Goal: Obtain resource: Download file/media

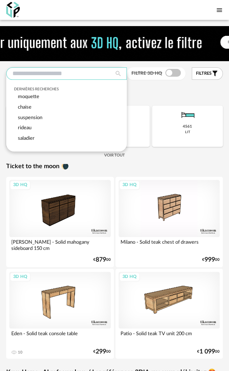
click at [84, 74] on input "text" at bounding box center [66, 73] width 121 height 12
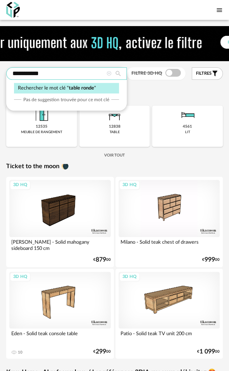
type input "**********"
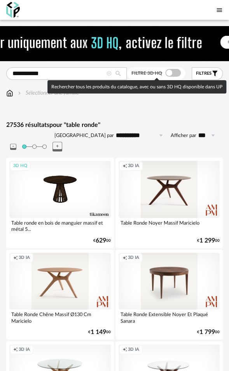
click at [169, 73] on span at bounding box center [174, 73] width 16 height 8
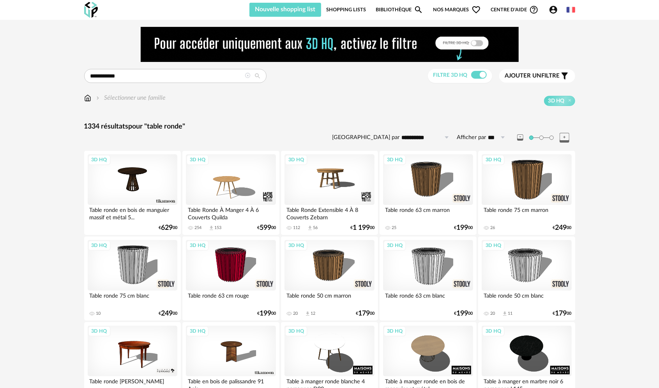
click at [235, 76] on span "Ajouter un filtre" at bounding box center [532, 76] width 55 height 8
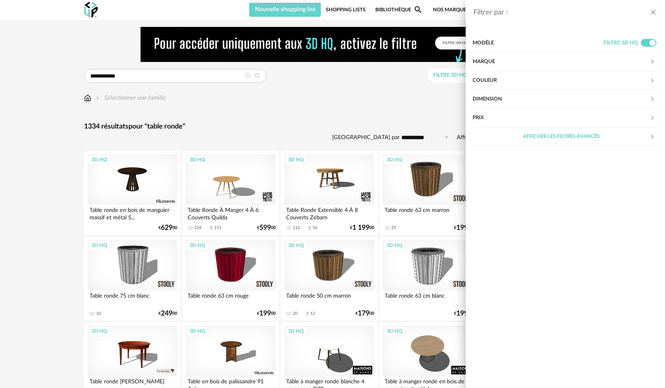
click at [235, 81] on div "Couleur" at bounding box center [561, 80] width 177 height 19
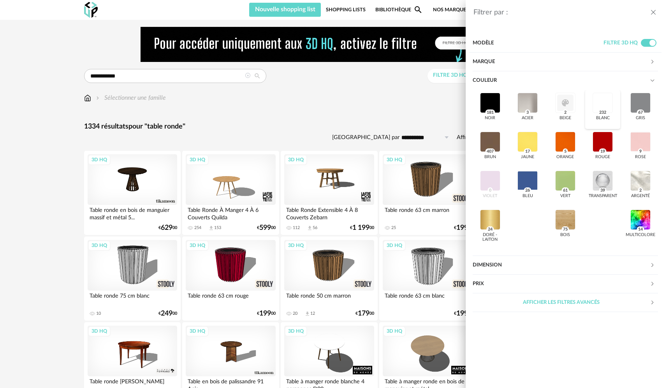
click at [235, 104] on div at bounding box center [603, 103] width 20 height 20
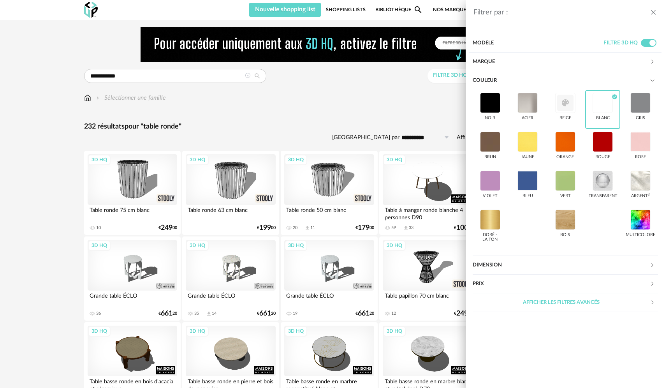
click at [235, 120] on div "Filtrer par : Modèle Filtre 3D HQ Marque &tradition 0 101 Copenhagen 0 366 Conc…" at bounding box center [332, 194] width 665 height 388
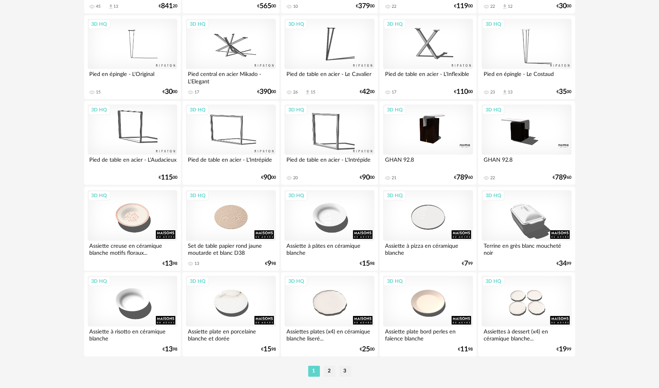
scroll to position [1528, 0]
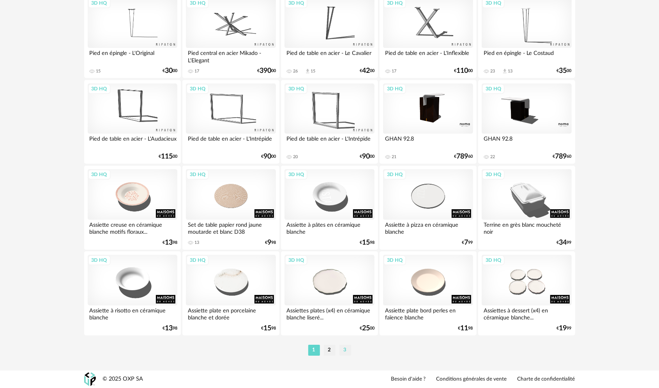
click at [235, 348] on li "3" at bounding box center [345, 350] width 12 height 11
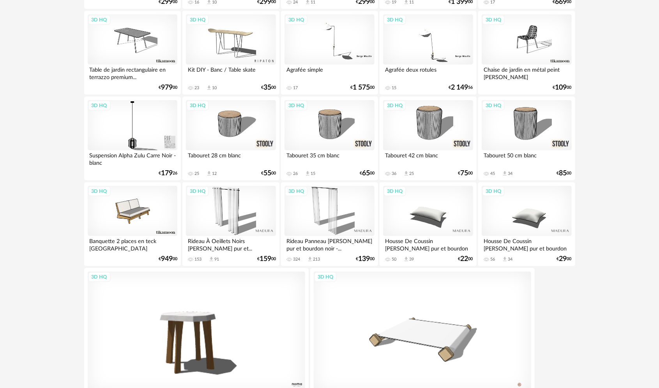
scroll to position [485, 0]
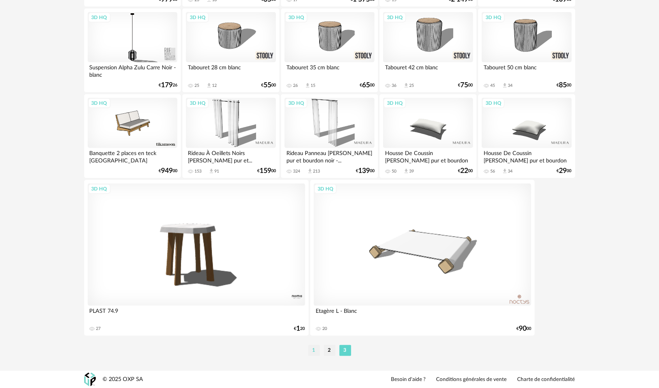
click at [235, 352] on li "1" at bounding box center [314, 350] width 12 height 11
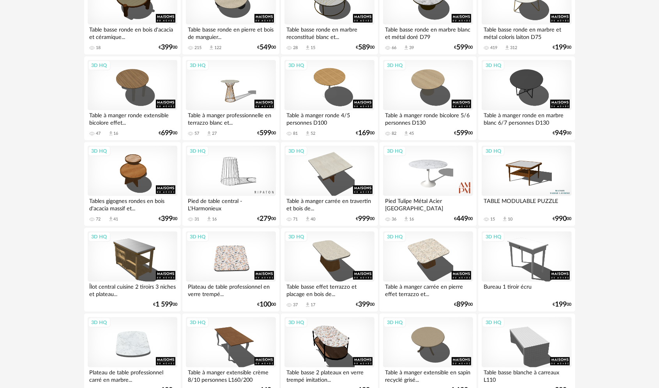
scroll to position [351, 0]
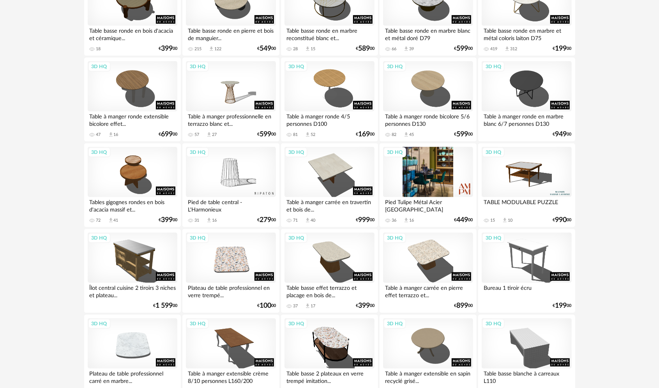
click at [235, 174] on div "3D HQ" at bounding box center [428, 172] width 90 height 51
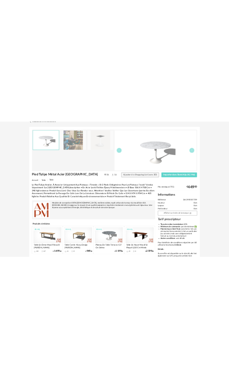
scroll to position [39, 0]
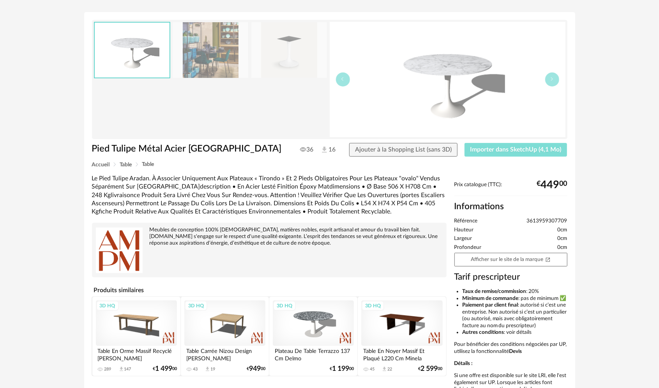
click at [235, 146] on span "Importer dans SketchUp (4,1 Mo)" at bounding box center [515, 149] width 91 height 6
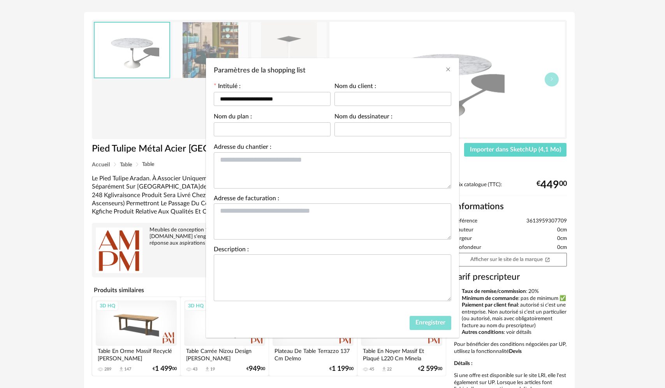
click at [235, 323] on span "Enregistrer" at bounding box center [431, 322] width 30 height 6
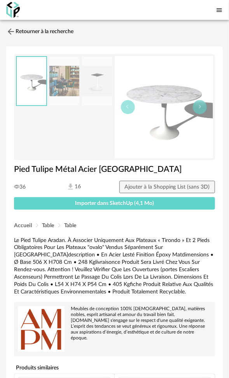
scroll to position [0, 0]
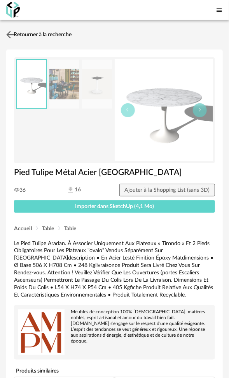
click at [49, 34] on link "Retourner à la recherche" at bounding box center [37, 34] width 67 height 17
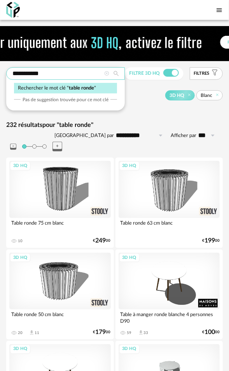
drag, startPoint x: 51, startPoint y: 72, endPoint x: -9, endPoint y: 74, distance: 60.0
type input "**********"
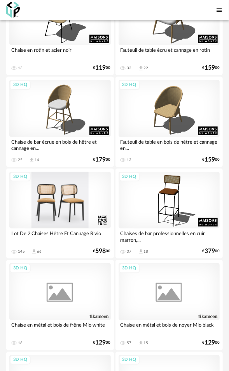
scroll to position [740, 0]
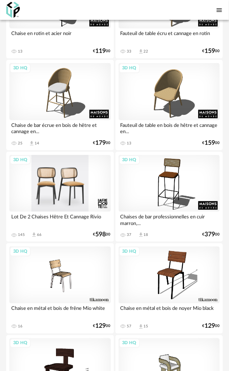
click at [71, 182] on div "3D HQ" at bounding box center [60, 183] width 102 height 57
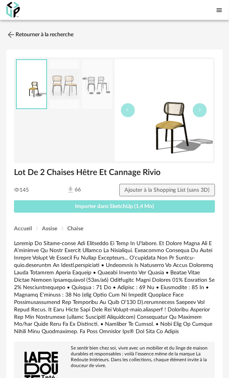
click at [118, 205] on span "Importer dans SketchUp (1,4 Mo)" at bounding box center [114, 206] width 79 height 5
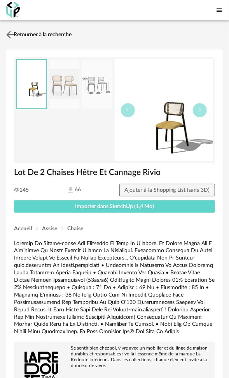
click at [43, 33] on link "Retourner à la recherche" at bounding box center [37, 34] width 67 height 17
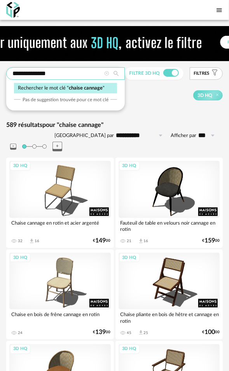
drag, startPoint x: 58, startPoint y: 71, endPoint x: -41, endPoint y: 74, distance: 98.2
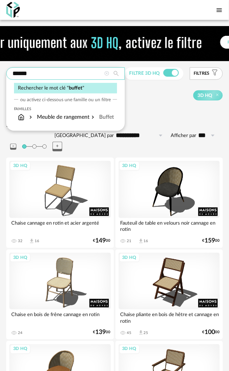
type input "******"
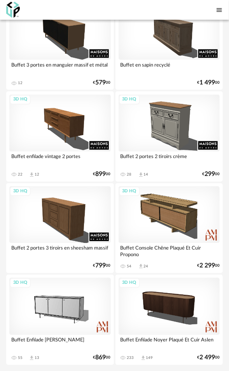
scroll to position [4414, 0]
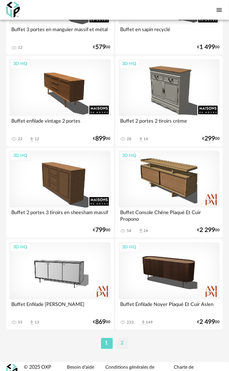
click at [125, 338] on li "2" at bounding box center [123, 343] width 12 height 11
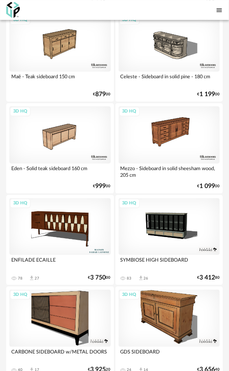
scroll to position [1966, 0]
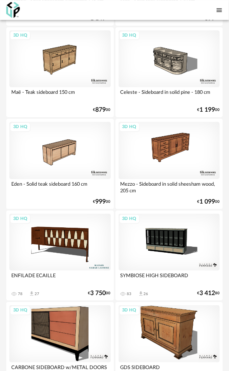
click at [171, 228] on div "3D HQ" at bounding box center [170, 242] width 102 height 57
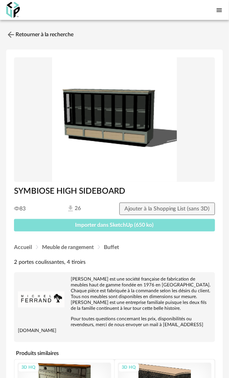
click at [116, 221] on button "Importer dans SketchUp (650 ko)" at bounding box center [114, 225] width 201 height 12
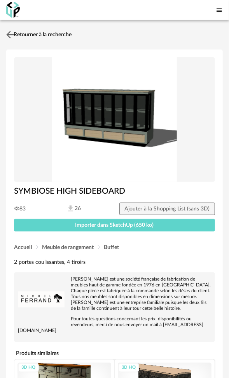
click at [56, 31] on link "Retourner à la recherche" at bounding box center [37, 34] width 67 height 17
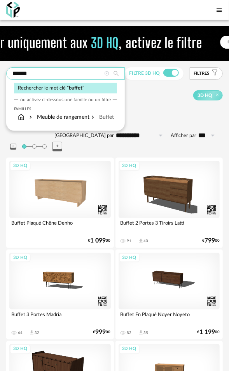
drag, startPoint x: 45, startPoint y: 72, endPoint x: -19, endPoint y: 74, distance: 64.3
type input "**********"
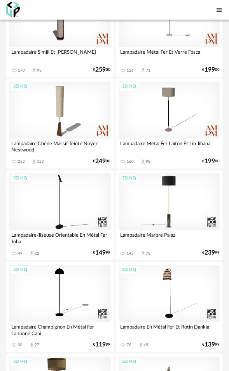
scroll to position [264, 0]
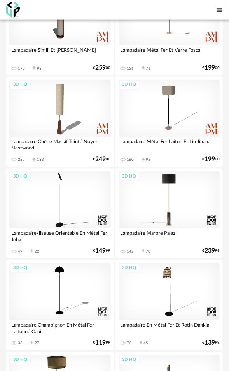
click at [185, 196] on div "3D HQ" at bounding box center [170, 200] width 102 height 57
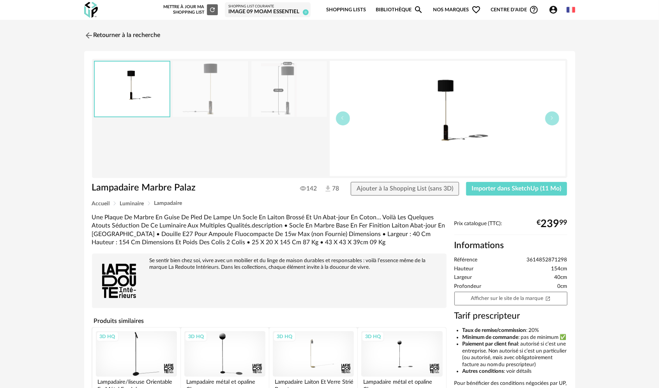
click at [220, 93] on img at bounding box center [211, 89] width 76 height 56
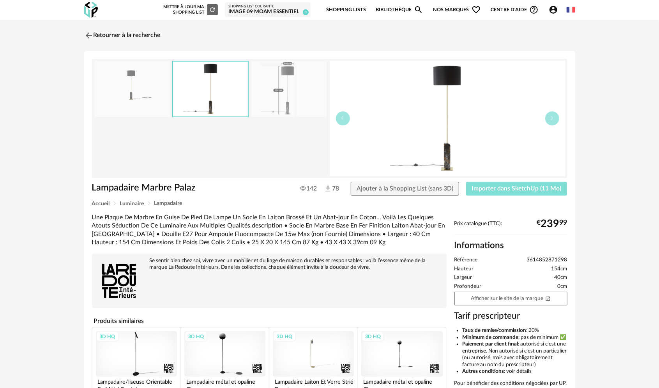
click at [235, 187] on span "Importer dans SketchUp (11 Mo)" at bounding box center [517, 188] width 90 height 6
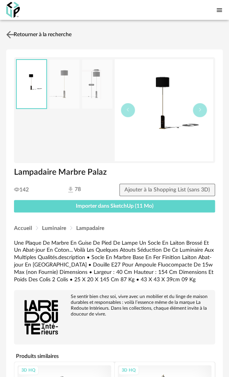
click at [48, 35] on link "Retourner à la recherche" at bounding box center [37, 34] width 67 height 17
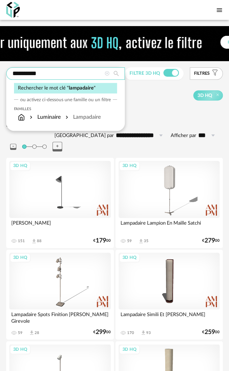
drag, startPoint x: 50, startPoint y: 74, endPoint x: -27, endPoint y: 76, distance: 76.8
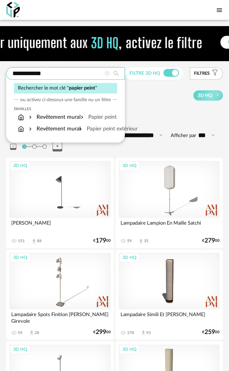
type input "**********"
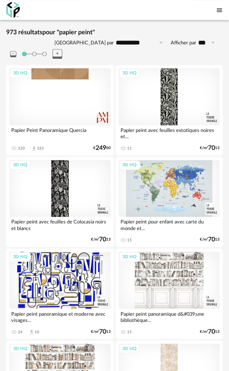
scroll to position [138, 0]
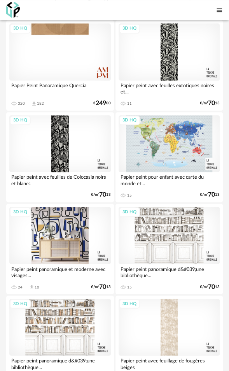
click at [51, 214] on div "3D HQ" at bounding box center [60, 235] width 102 height 57
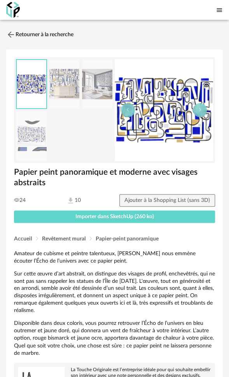
click at [100, 93] on img at bounding box center [97, 84] width 30 height 49
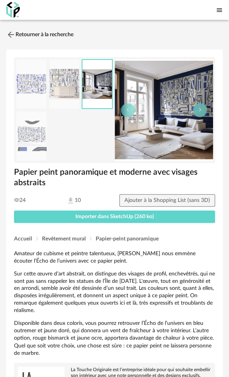
click at [69, 87] on img at bounding box center [64, 84] width 30 height 49
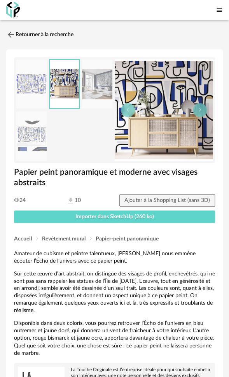
click at [99, 82] on img at bounding box center [97, 84] width 30 height 49
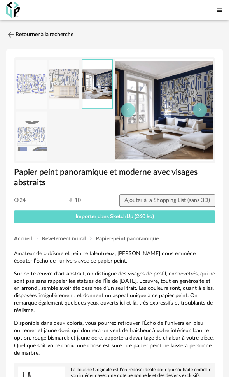
click at [29, 138] on img at bounding box center [31, 135] width 30 height 49
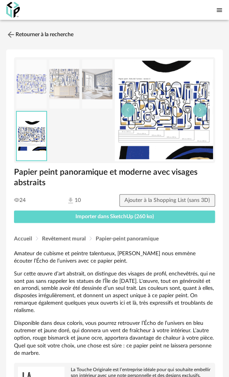
click at [95, 91] on img at bounding box center [97, 84] width 30 height 49
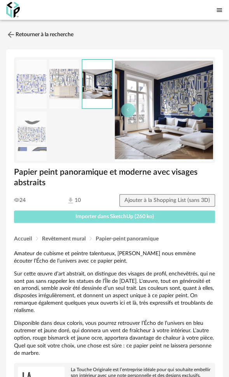
click at [85, 217] on span "Importer dans SketchUp (260 ko)" at bounding box center [115, 216] width 79 height 5
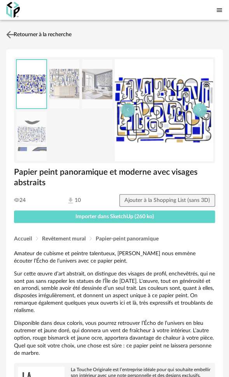
click at [65, 32] on link "Retourner à la recherche" at bounding box center [37, 34] width 67 height 17
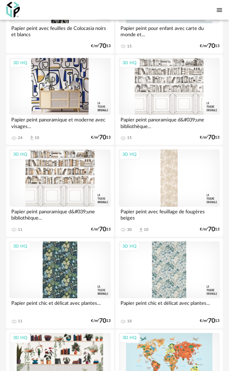
scroll to position [1208, 0]
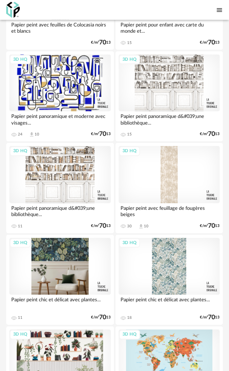
click at [61, 242] on div "3D HQ" at bounding box center [60, 266] width 102 height 57
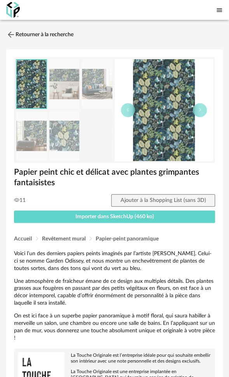
click at [36, 127] on img at bounding box center [31, 135] width 30 height 49
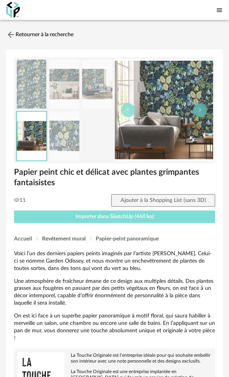
click at [113, 213] on button "Importer dans SketchUp (460 ko)" at bounding box center [114, 217] width 201 height 12
